Goal: Information Seeking & Learning: Check status

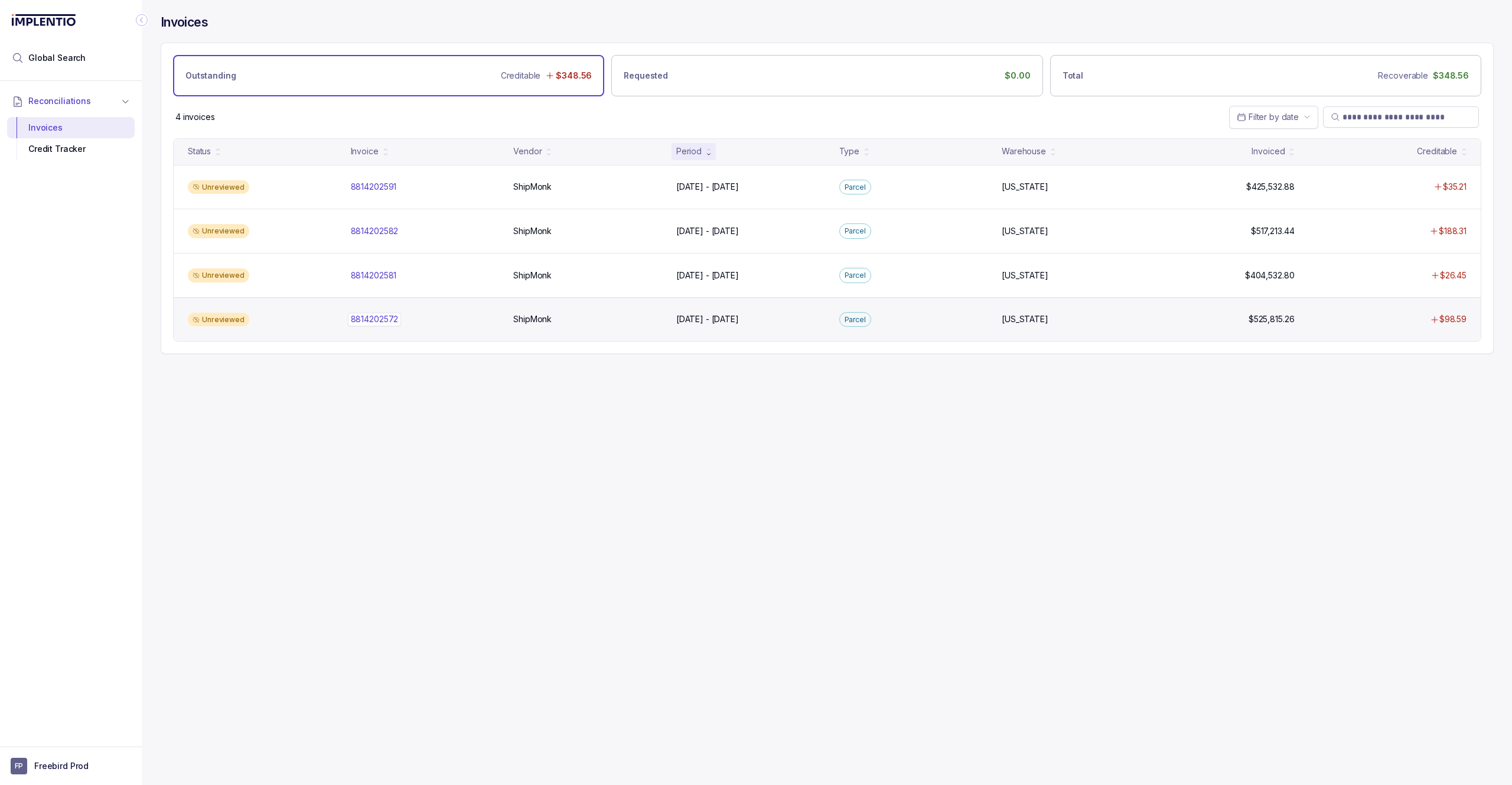
click at [478, 318] on div "8814202572 8814202572" at bounding box center [425, 319] width 149 height 12
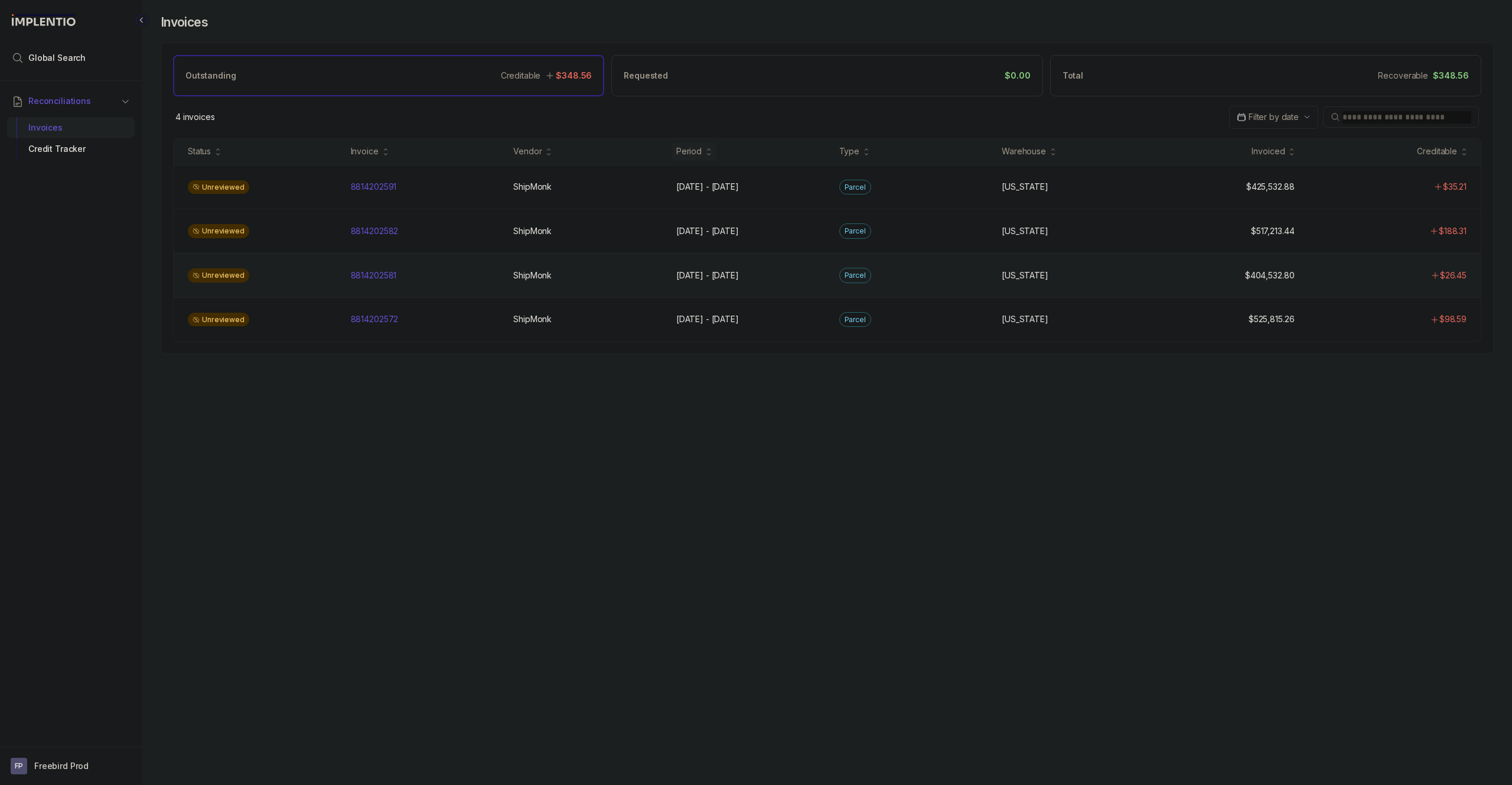
click at [1362, 292] on div "Unreviewed 8814202581 8814202581 ShipMonk ShipMonk Aug 1 - Aug 14, 2025 Aug 1 -…" at bounding box center [827, 275] width 1307 height 44
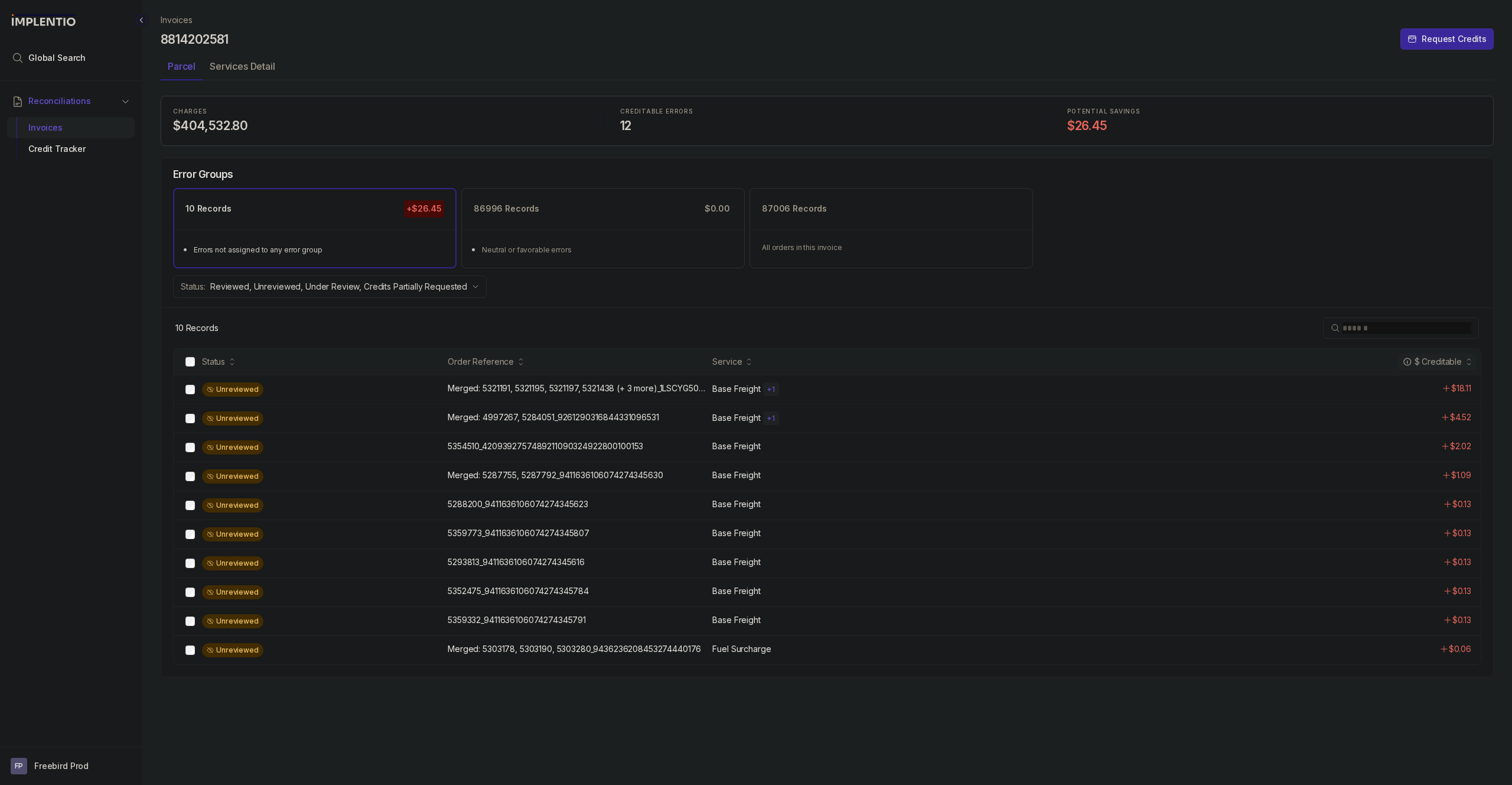
click at [653, 316] on div "10 Records" at bounding box center [827, 327] width 1332 height 41
click at [729, 484] on div "Unreviewed Merged: 5287755, 5287792_9411636106074274345630 Merged: 5287755, 528…" at bounding box center [827, 476] width 1307 height 29
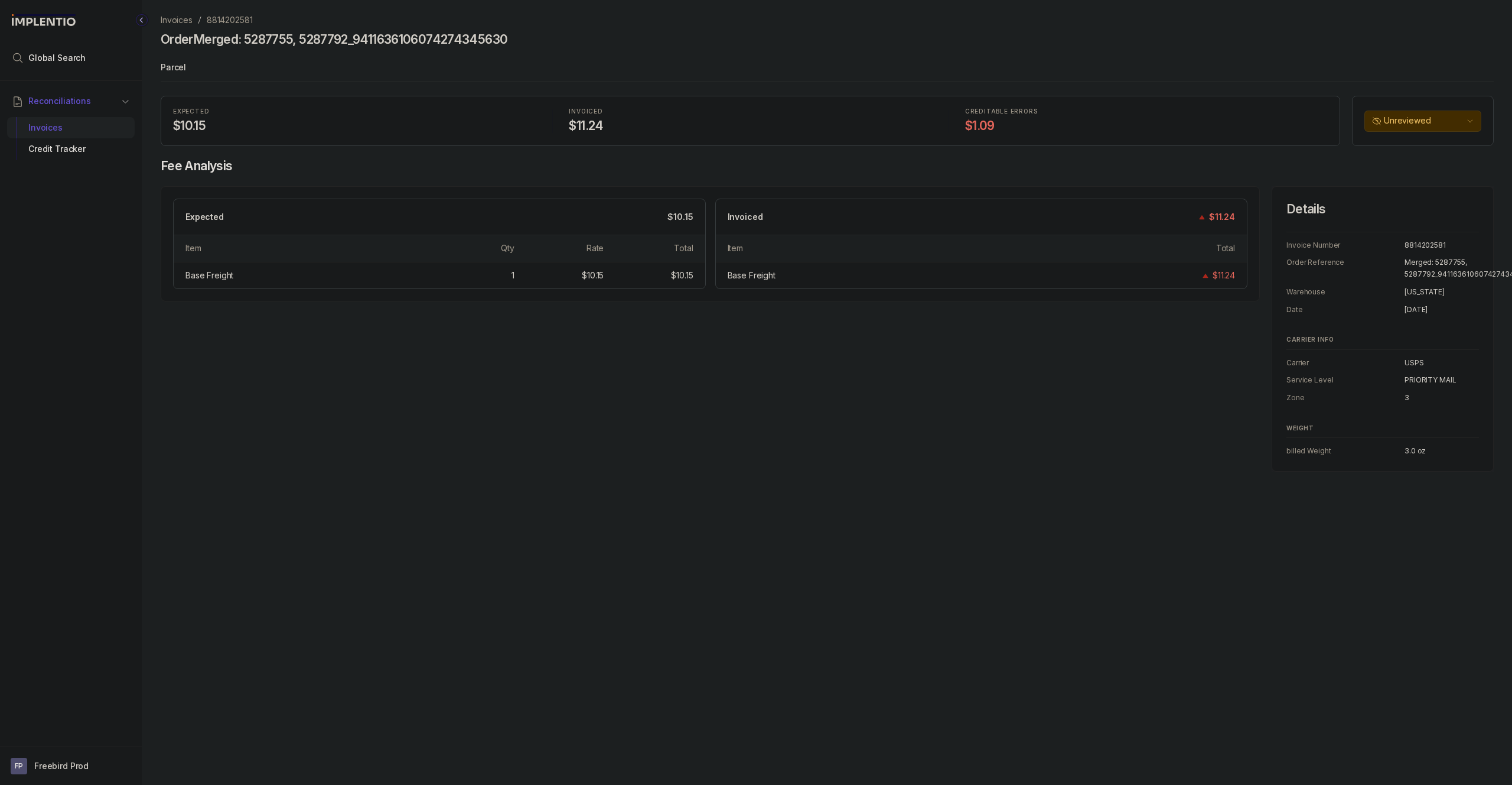
click at [175, 23] on p "Invoices" at bounding box center [176, 20] width 32 height 12
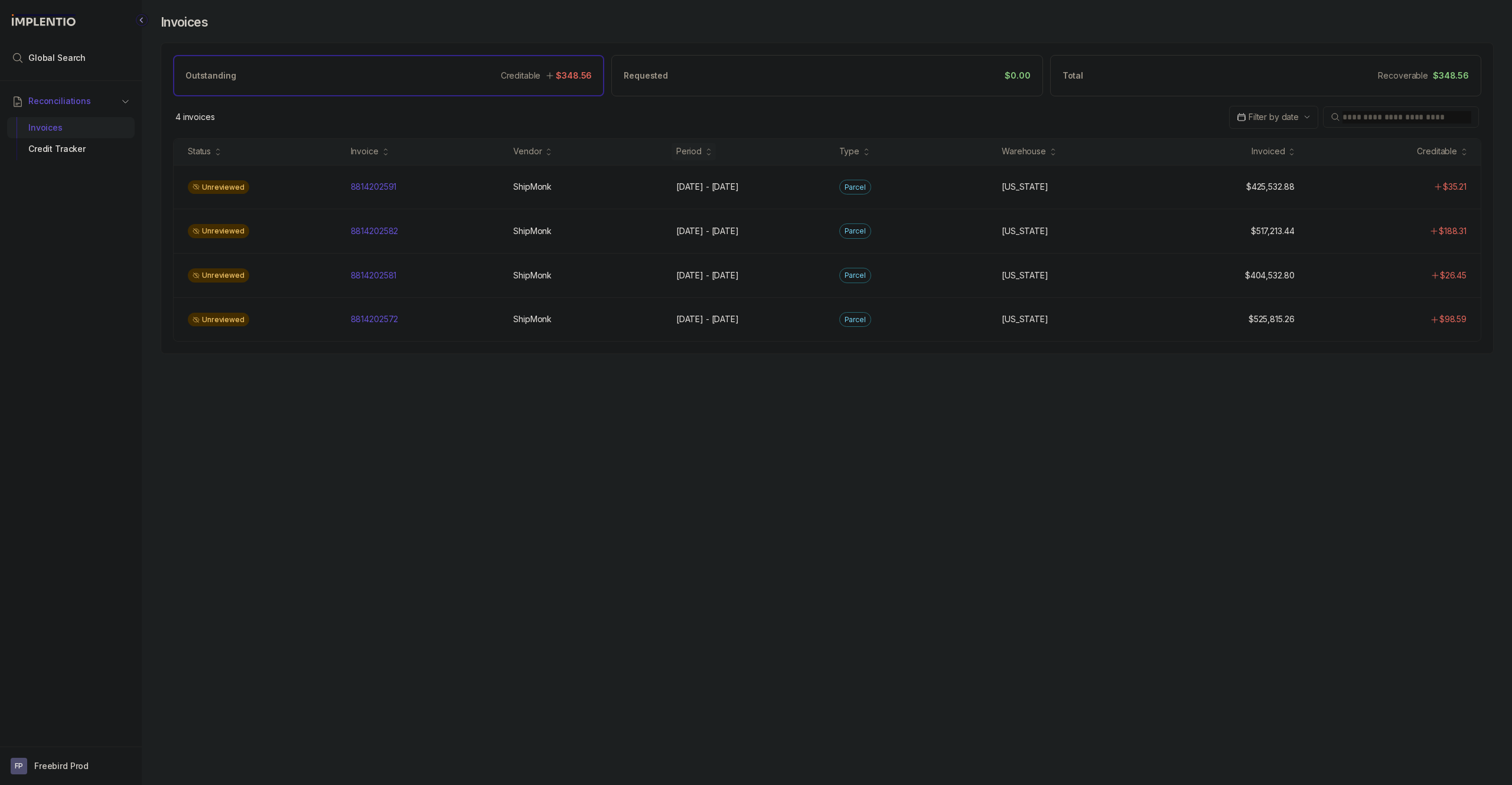
click at [915, 470] on div "Invoices Outstanding Creditable $348.56 Requested $0.00 Total Recoverable $348.…" at bounding box center [822, 392] width 1362 height 785
click at [384, 196] on div "Unreviewed 8814202591 8814202591 ShipMonk ShipMonk [DATE] - [DATE] [DATE] - [DA…" at bounding box center [827, 187] width 1307 height 44
click at [380, 236] on p "8814202582" at bounding box center [375, 231] width 54 height 13
click at [392, 279] on div "8814202581 8814202581" at bounding box center [373, 275] width 46 height 12
click at [389, 319] on p "8814202572" at bounding box center [375, 319] width 54 height 13
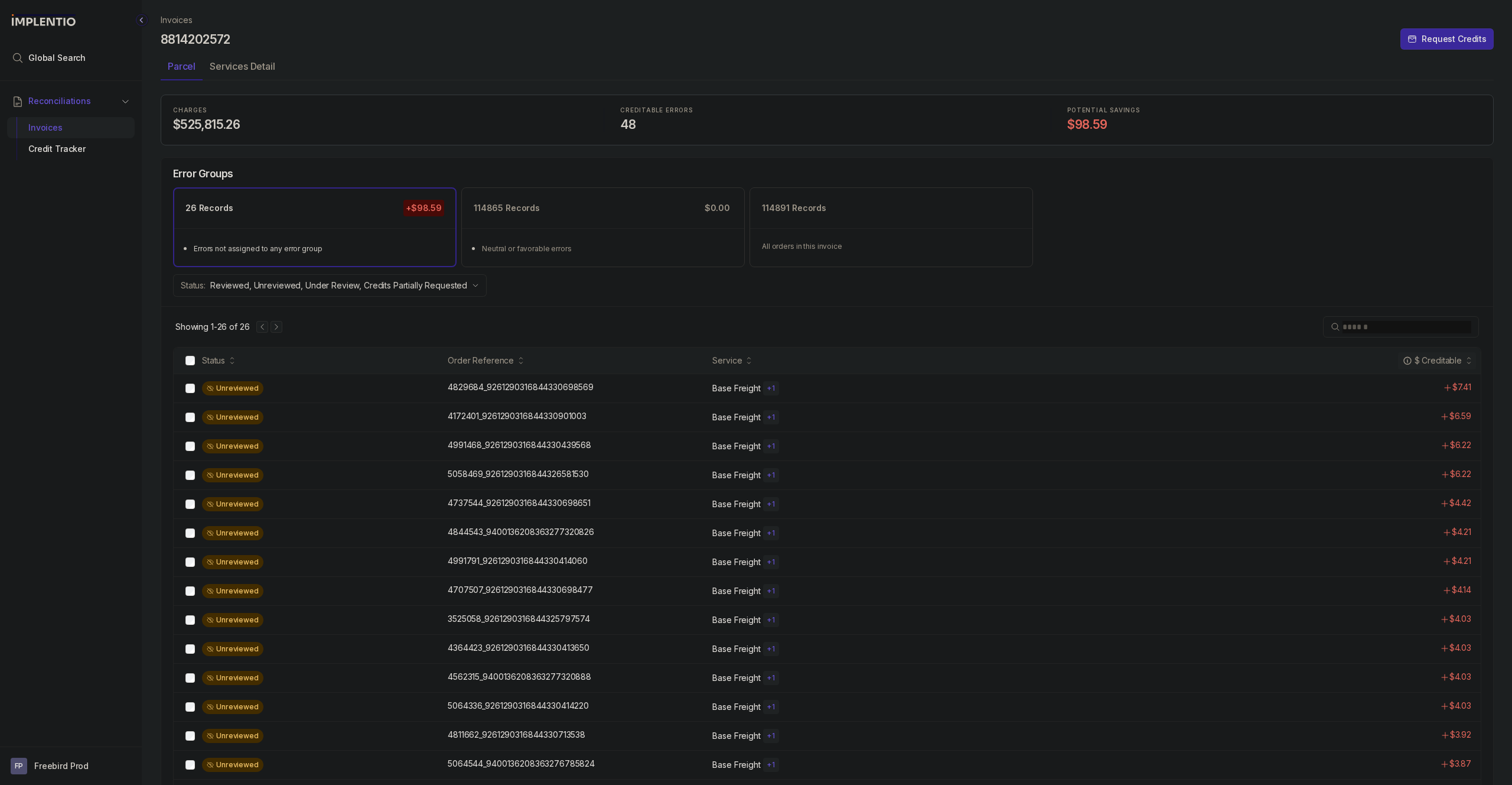
click at [659, 321] on div "Showing 1-26 of 26" at bounding box center [827, 326] width 1332 height 41
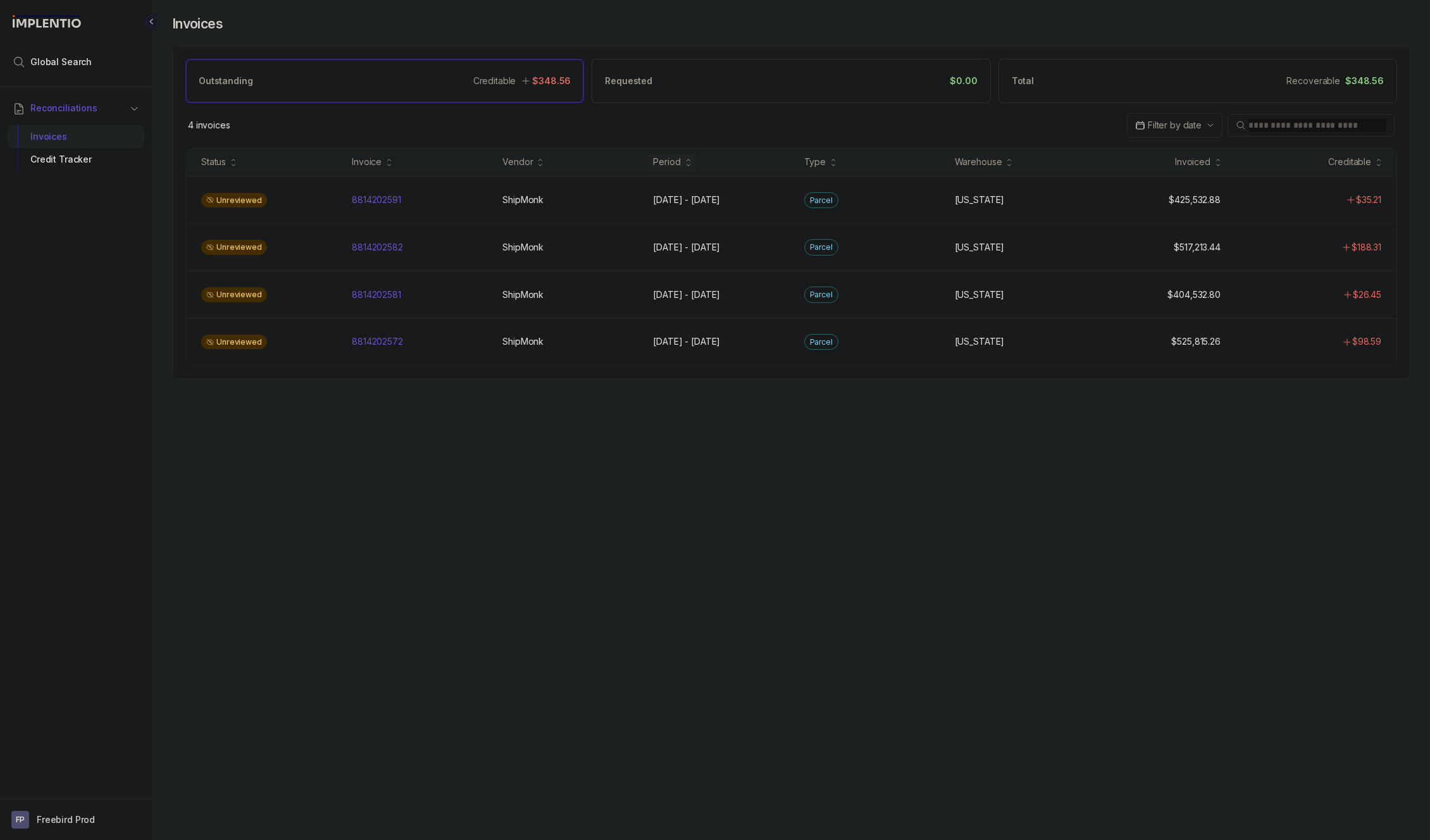
click at [655, 428] on div "Invoices Outstanding Creditable $348.56 Requested $0.00 Total Recoverable $348.…" at bounding box center [786, 420] width 1268 height 840
click at [416, 199] on div "8814202591 8814202591" at bounding box center [420, 200] width 135 height 13
click at [426, 251] on div "8814202582 8814202582" at bounding box center [420, 247] width 135 height 13
click at [445, 290] on div "8814202581 8814202581" at bounding box center [420, 295] width 135 height 13
click at [448, 336] on div "8814202572 8814202572" at bounding box center [420, 341] width 135 height 13
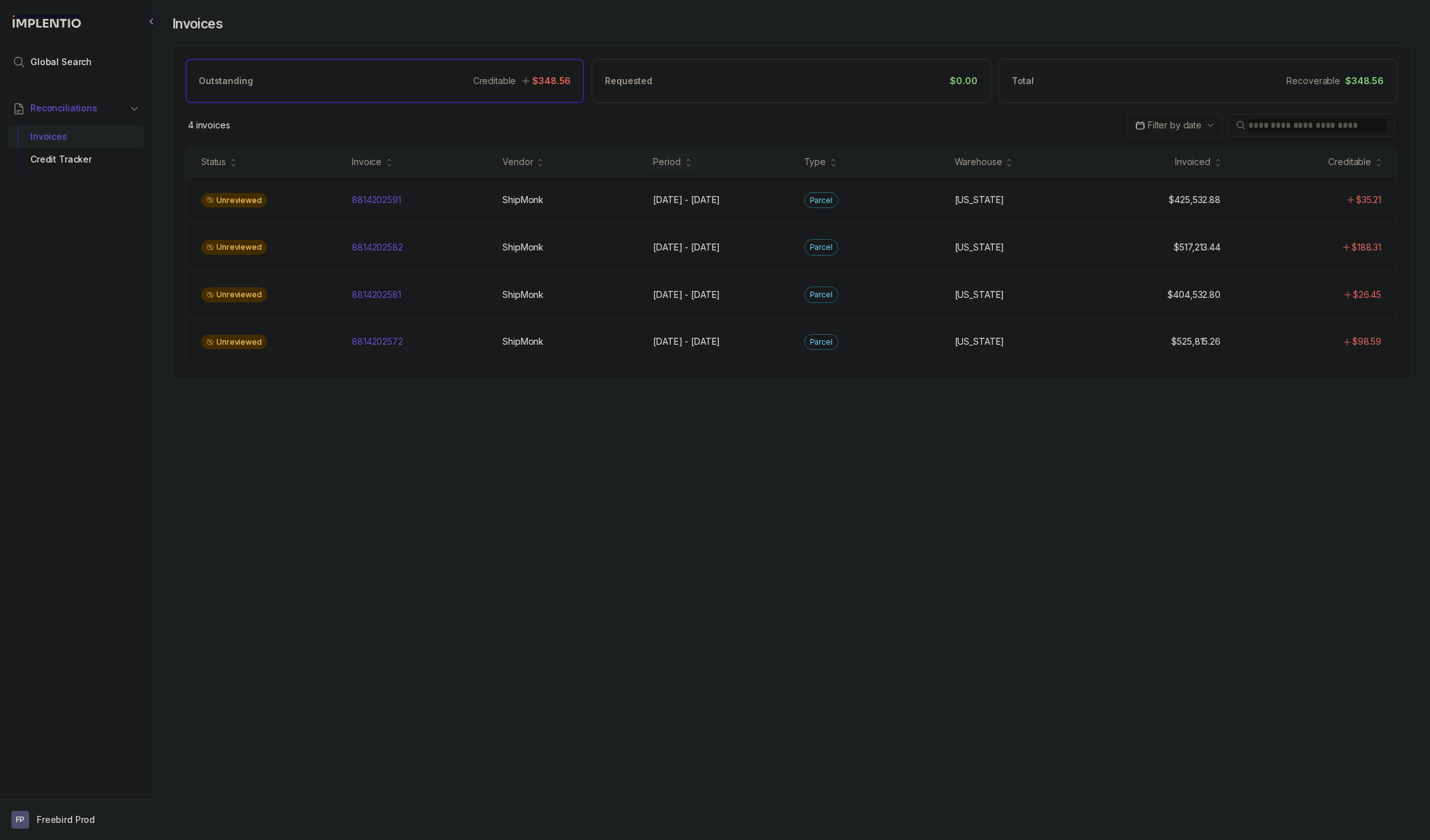
click at [83, 827] on button "FP Freebird Prod" at bounding box center [75, 819] width 129 height 17
click at [83, 793] on p "Logout" at bounding box center [83, 793] width 105 height 13
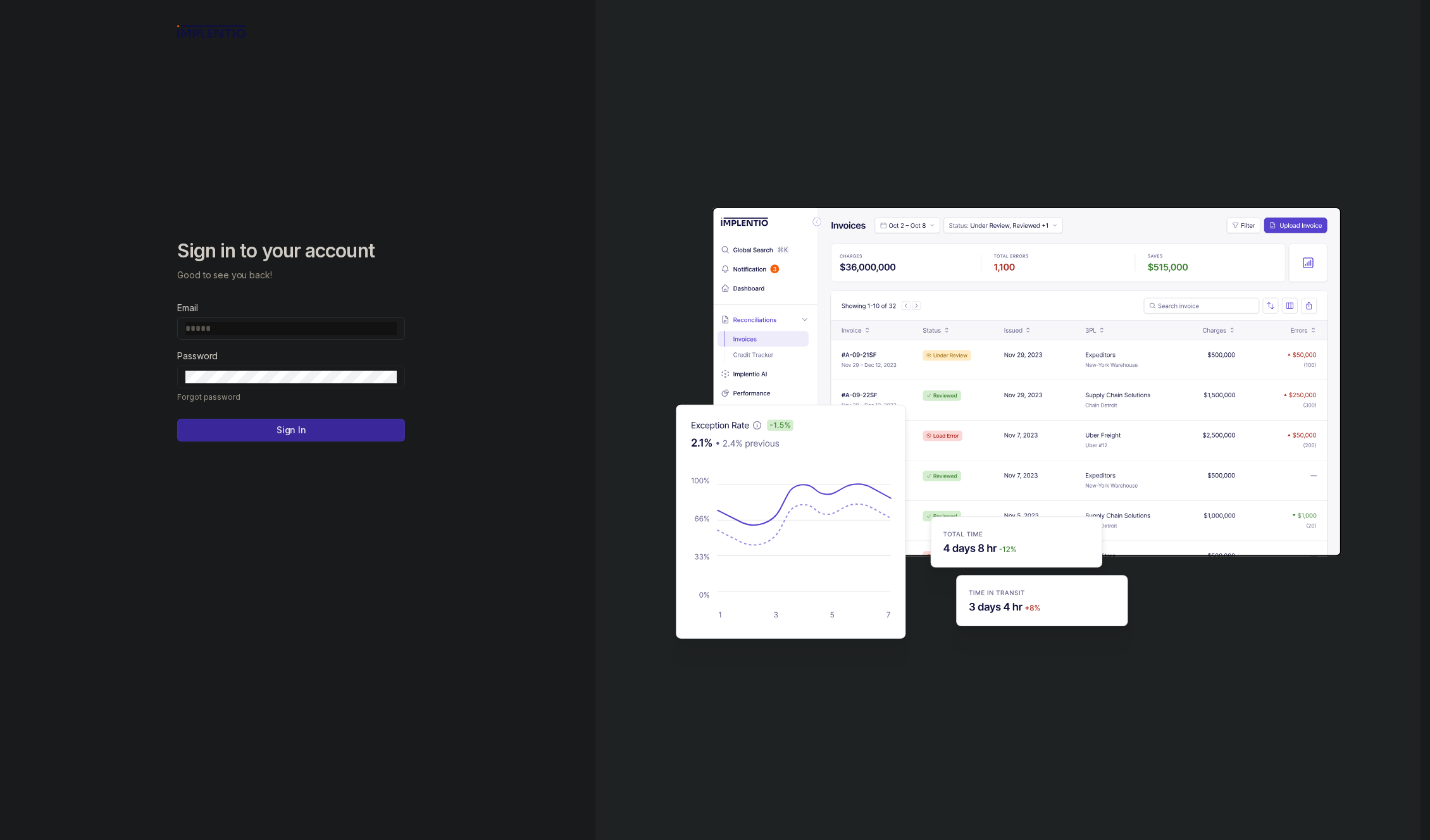
click at [317, 329] on input "Email" at bounding box center [291, 328] width 211 height 13
type input "**********"
